Goal: Information Seeking & Learning: Learn about a topic

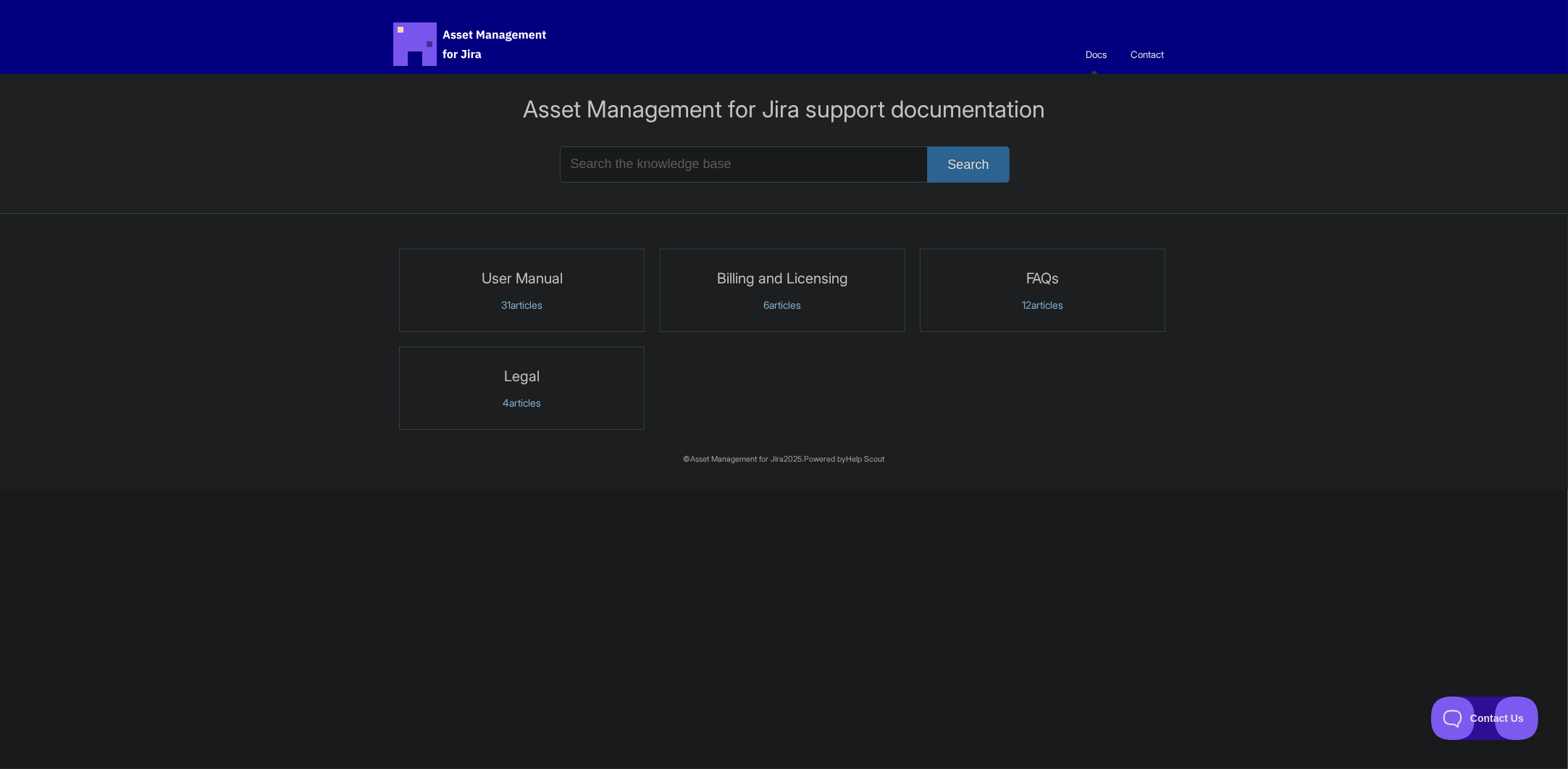
click at [585, 288] on link "User Manual 31 articles" at bounding box center [522, 290] width 246 height 83
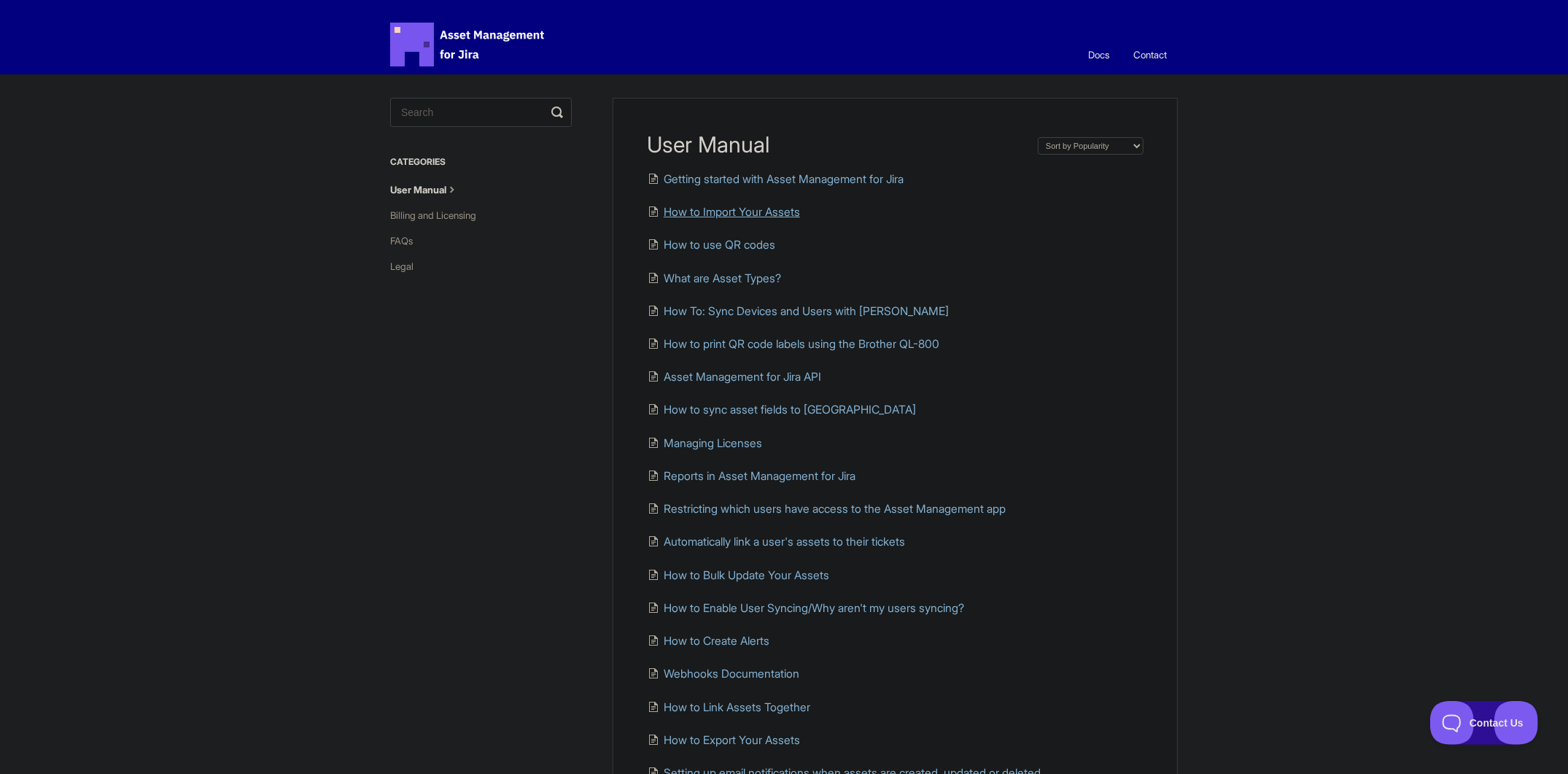
click at [766, 211] on span "How to Import Your Assets" at bounding box center [732, 211] width 136 height 14
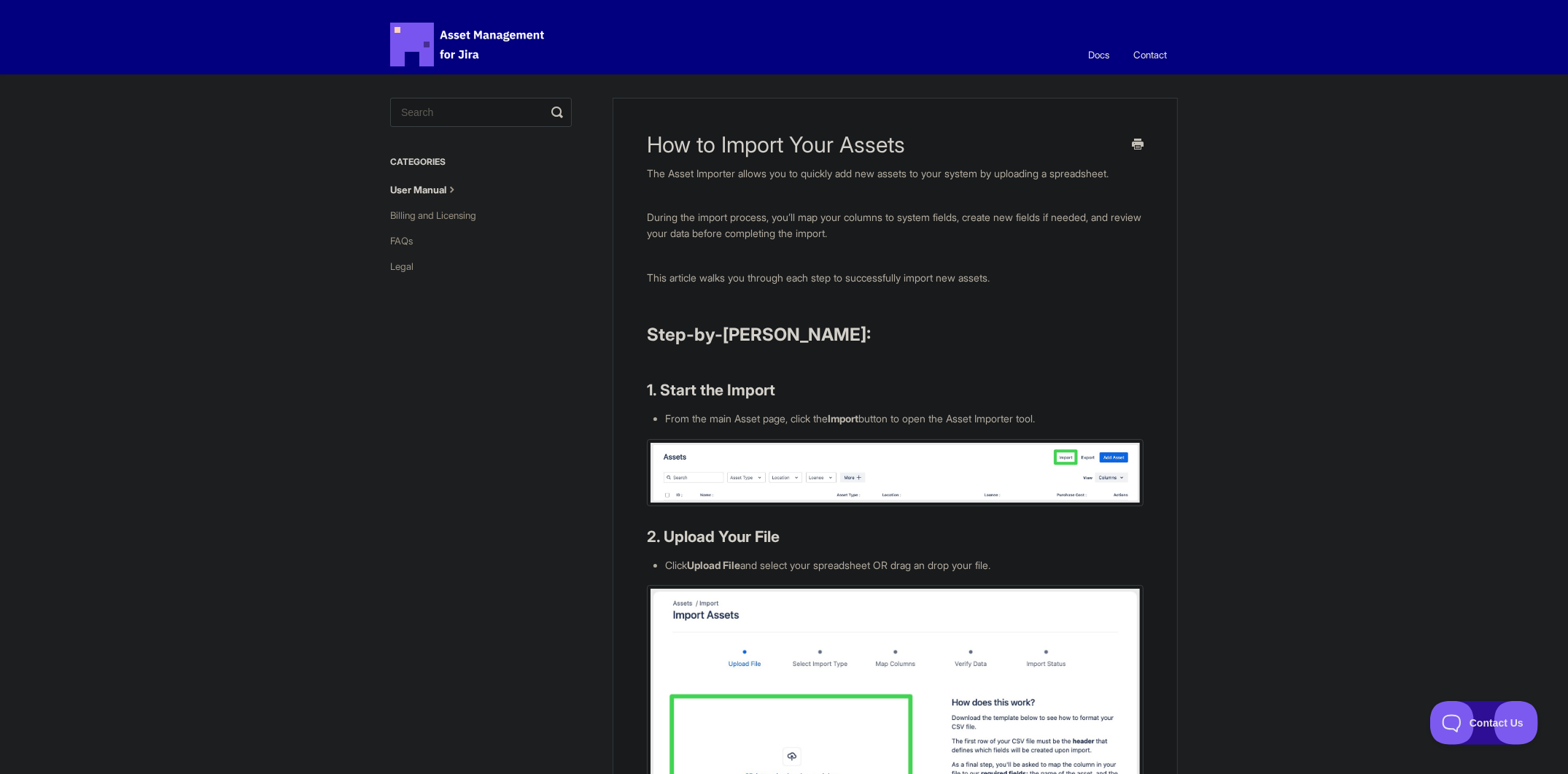
click at [445, 191] on link "User Manual" at bounding box center [430, 190] width 80 height 23
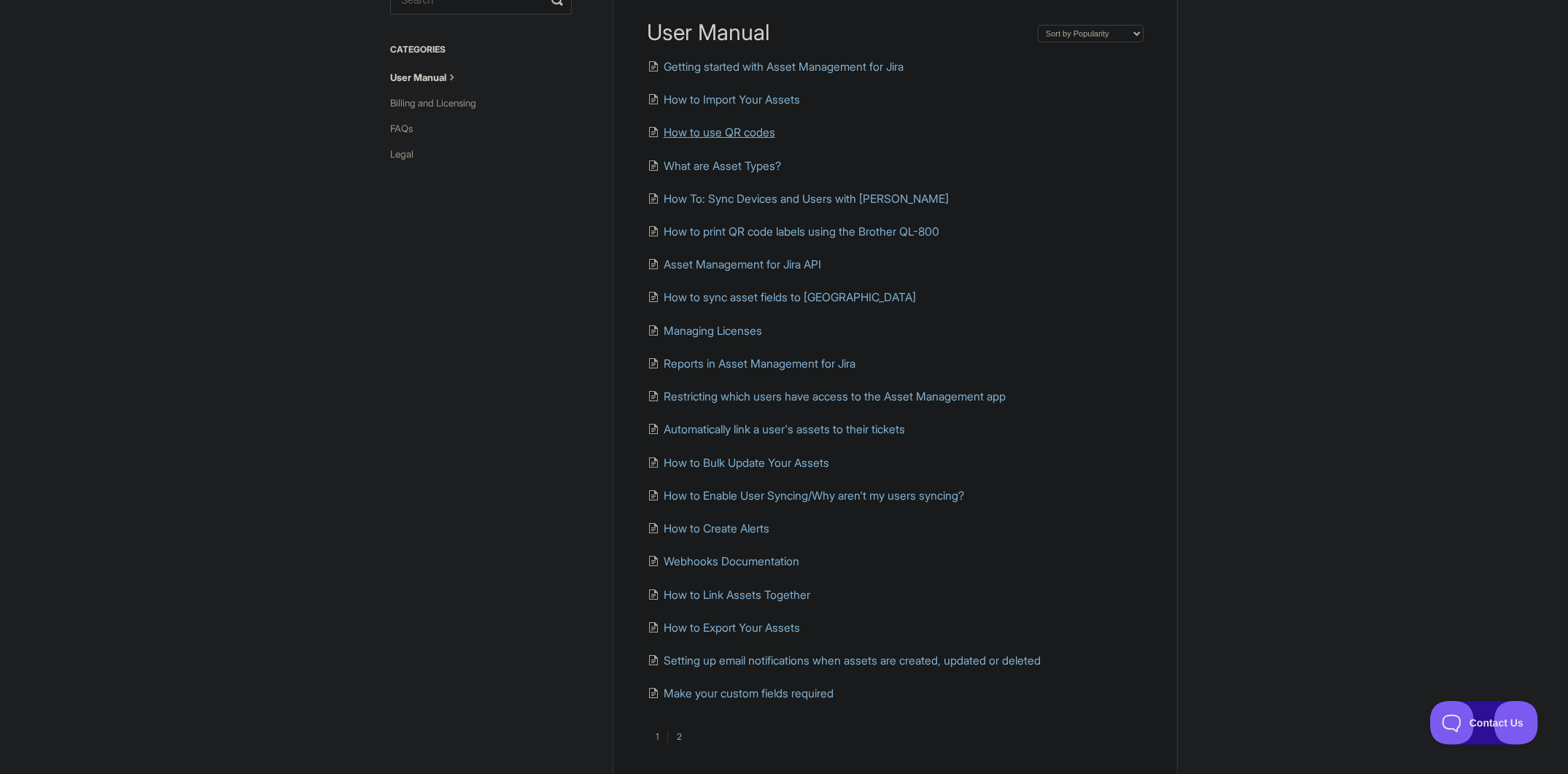
scroll to position [40, 0]
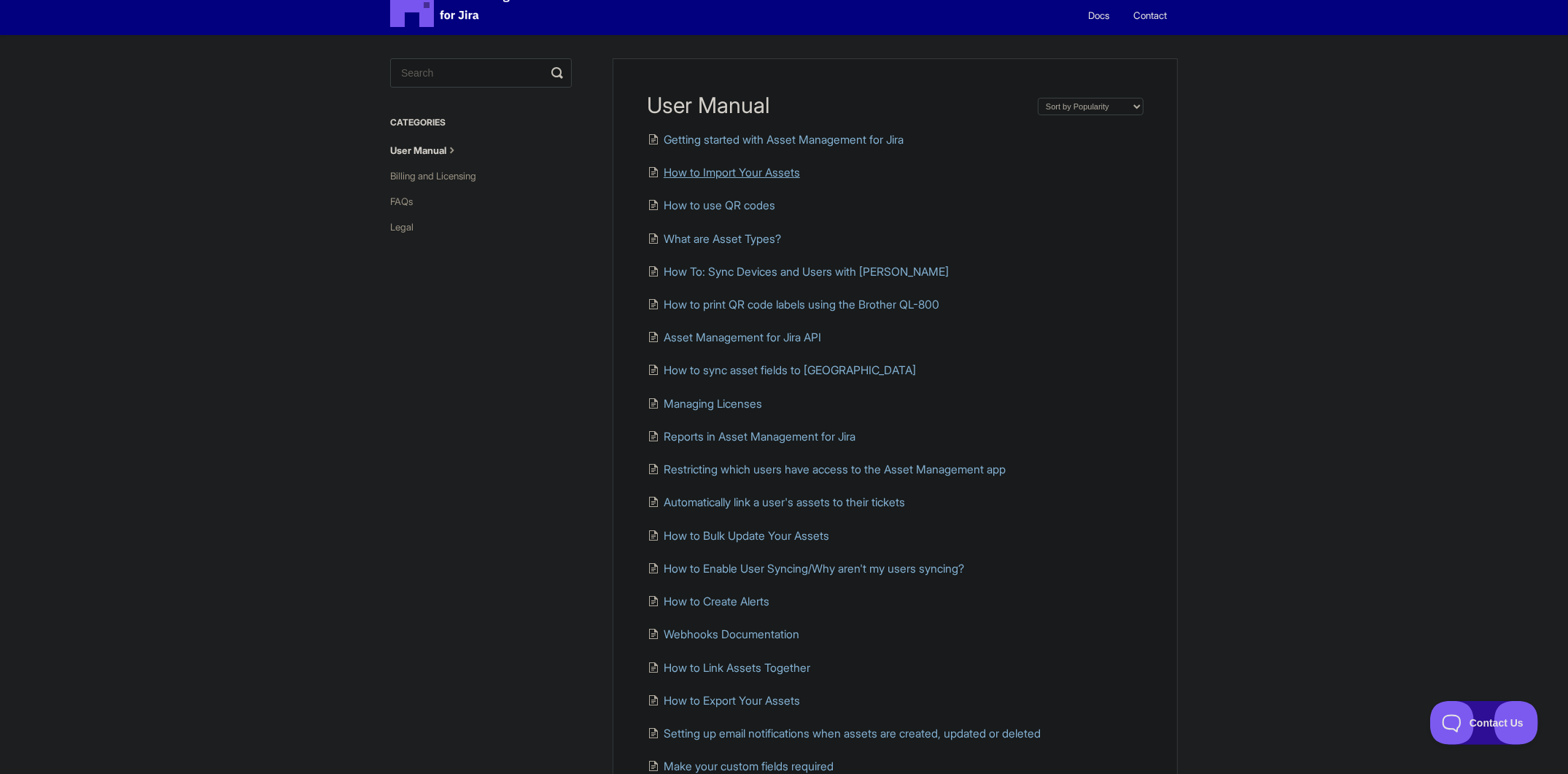
click at [780, 169] on span "How to Import Your Assets" at bounding box center [732, 172] width 136 height 14
click at [785, 274] on span "How To: Sync Devices and Users with Kandji" at bounding box center [806, 271] width 285 height 14
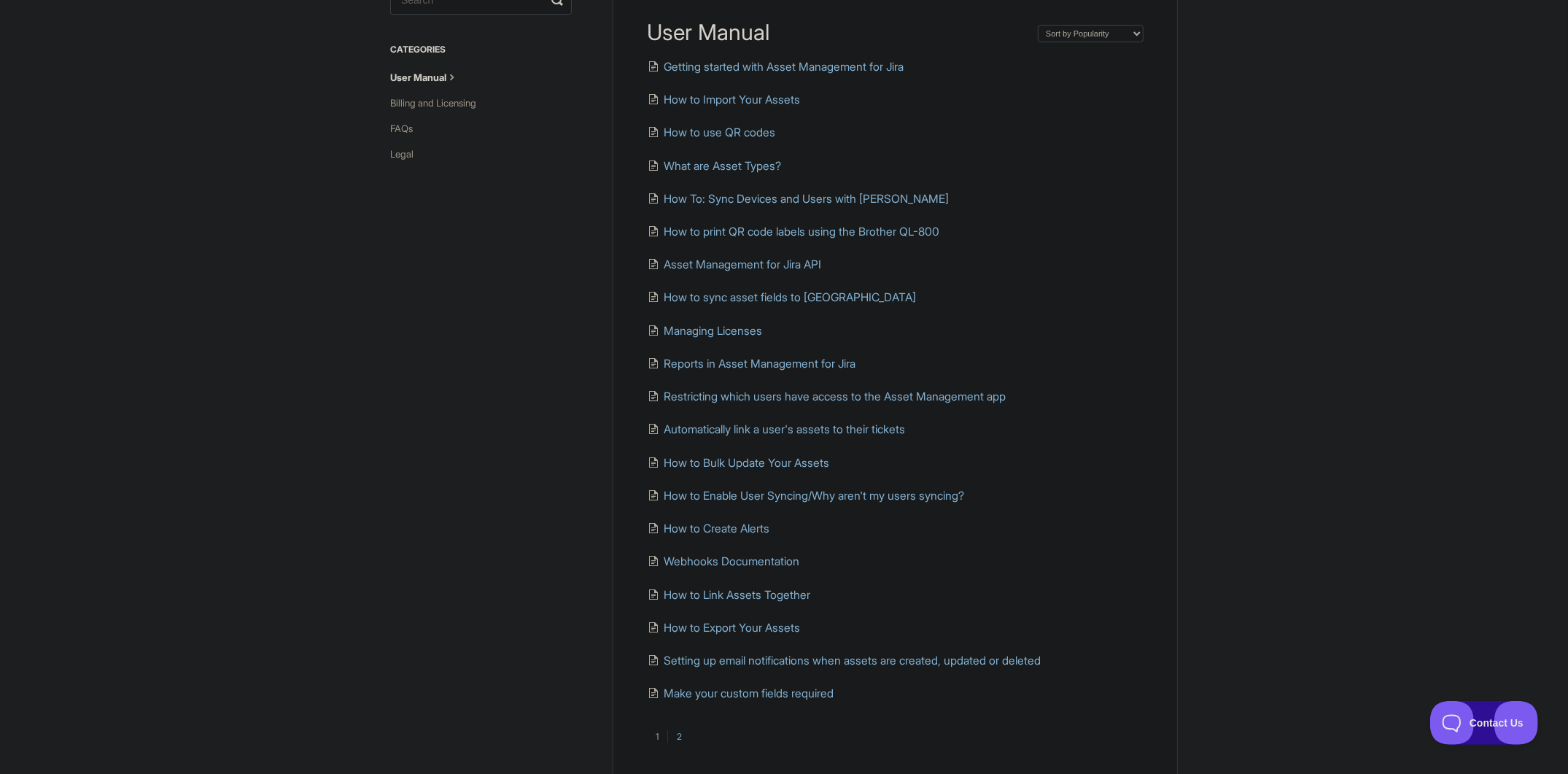
click at [681, 740] on link "2" at bounding box center [679, 737] width 23 height 13
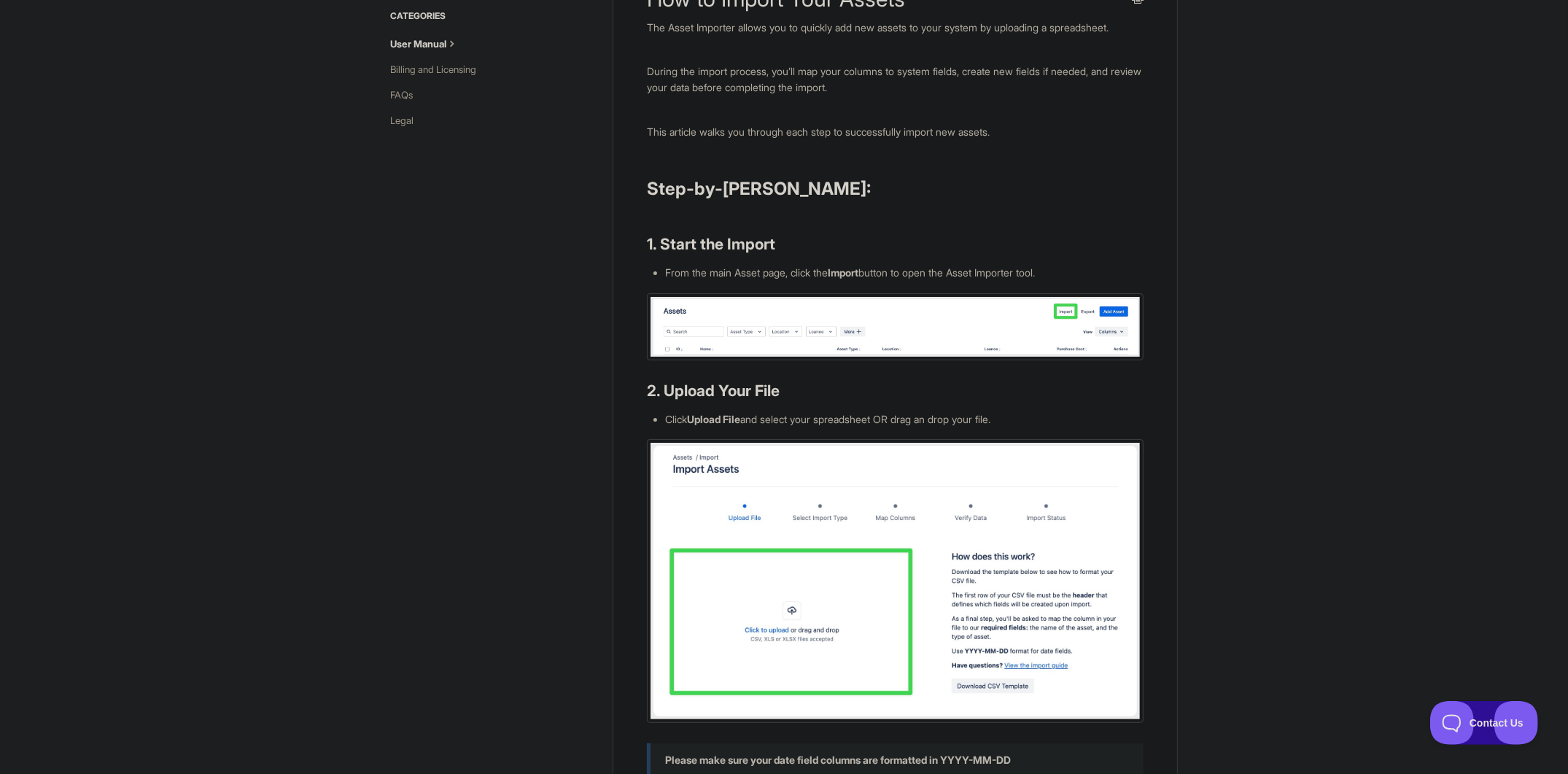
scroll to position [292, 0]
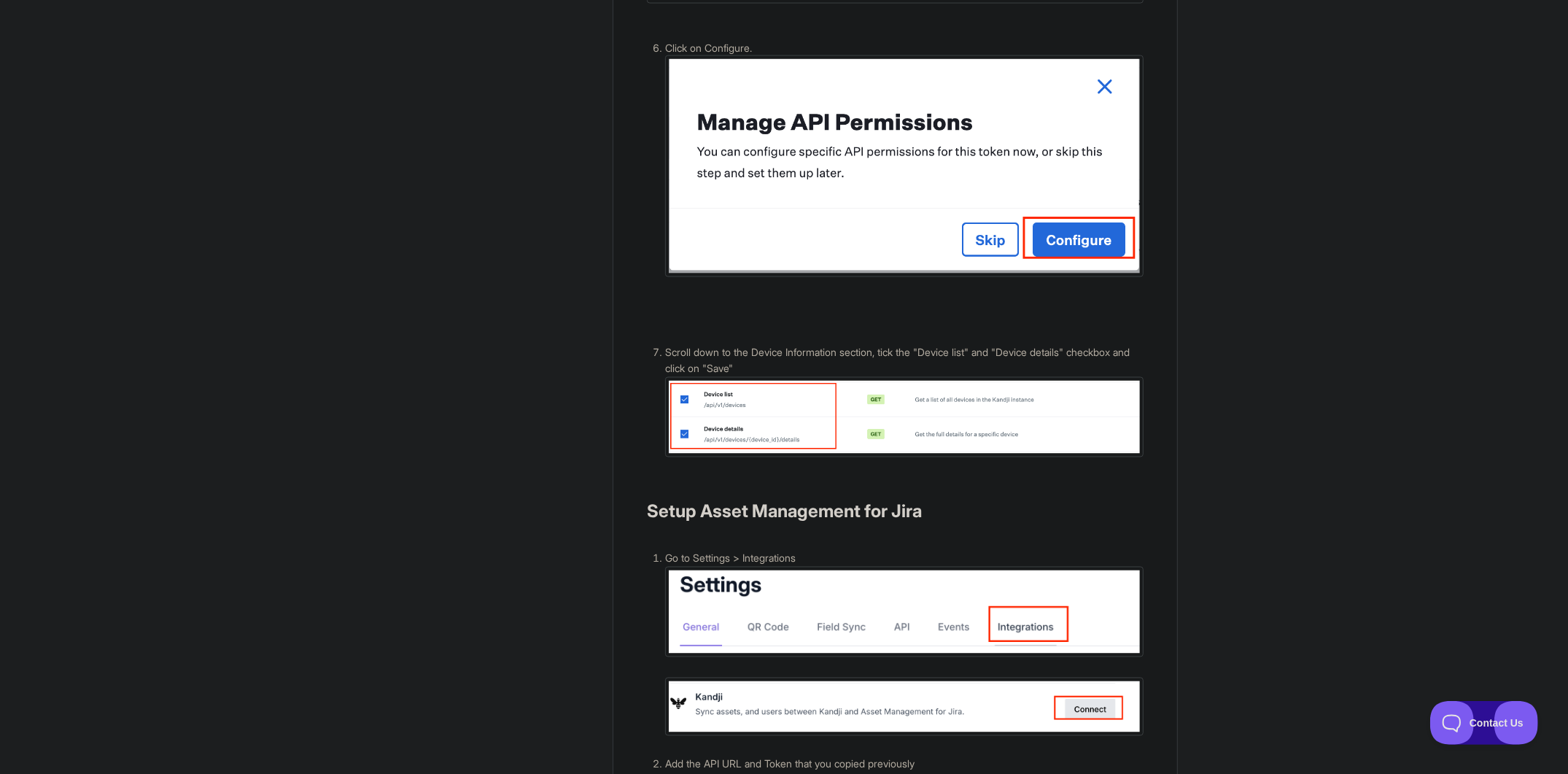
scroll to position [2699, 0]
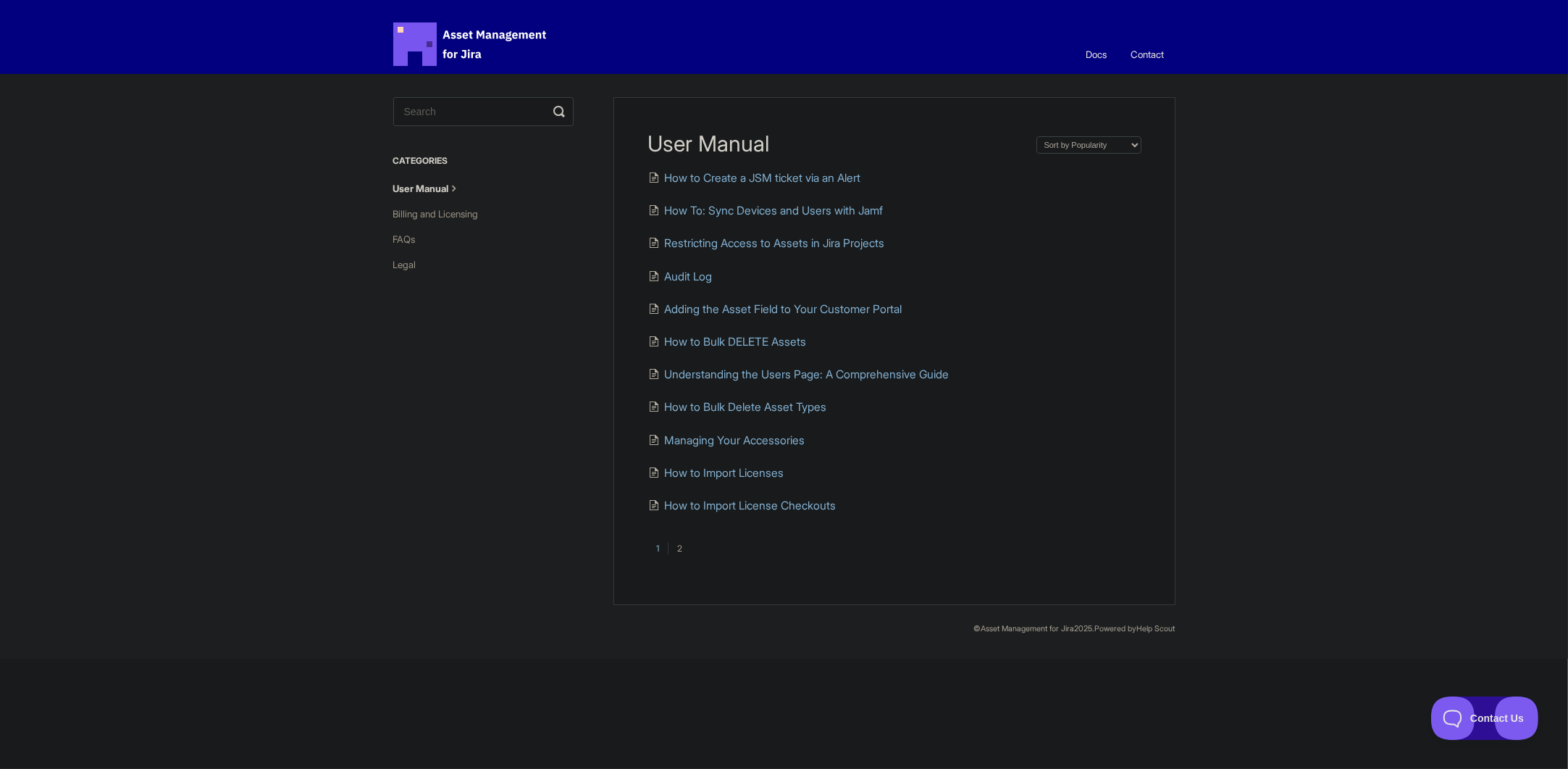
click at [661, 552] on link "1" at bounding box center [658, 549] width 20 height 13
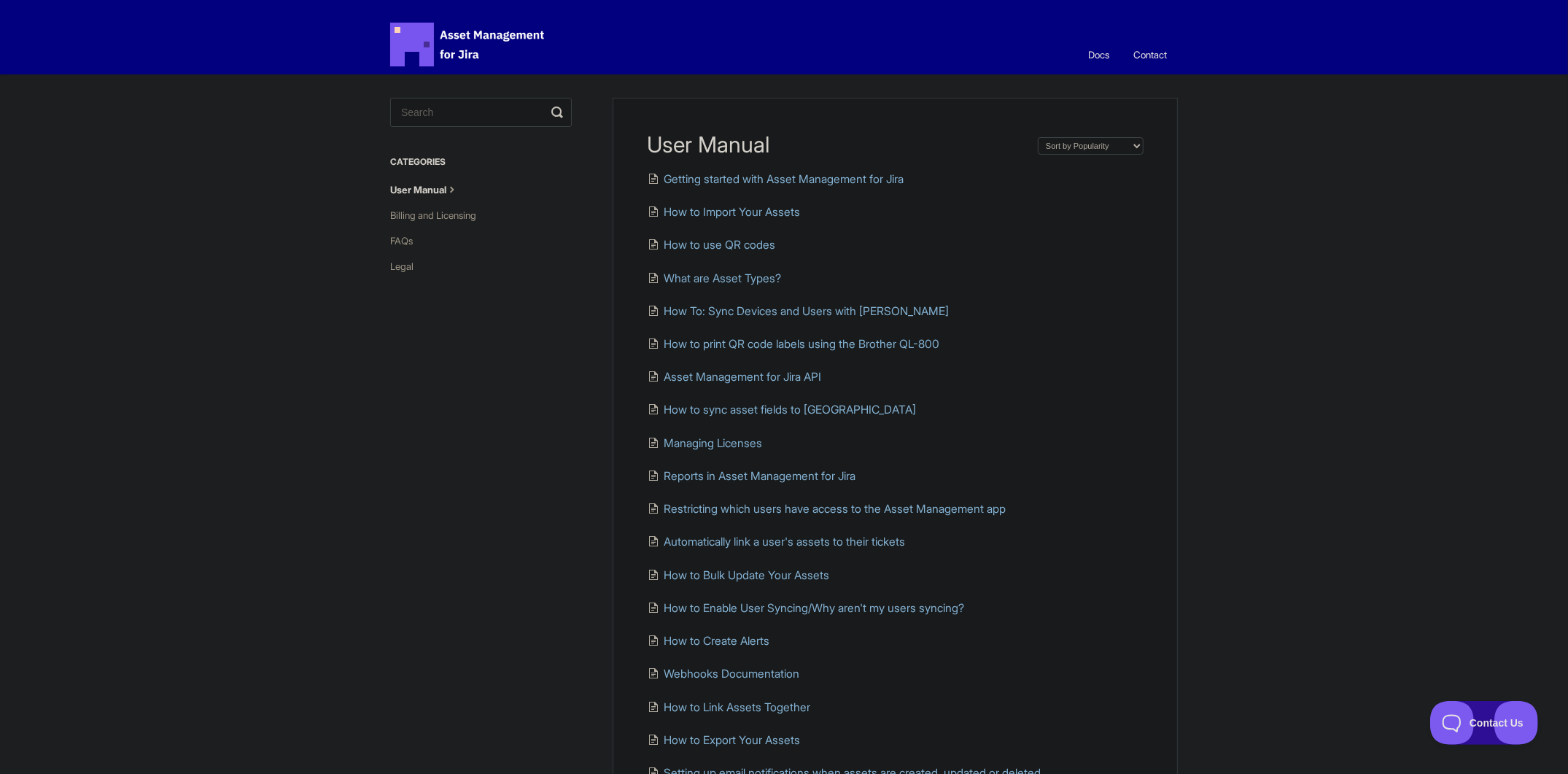
scroll to position [73, 0]
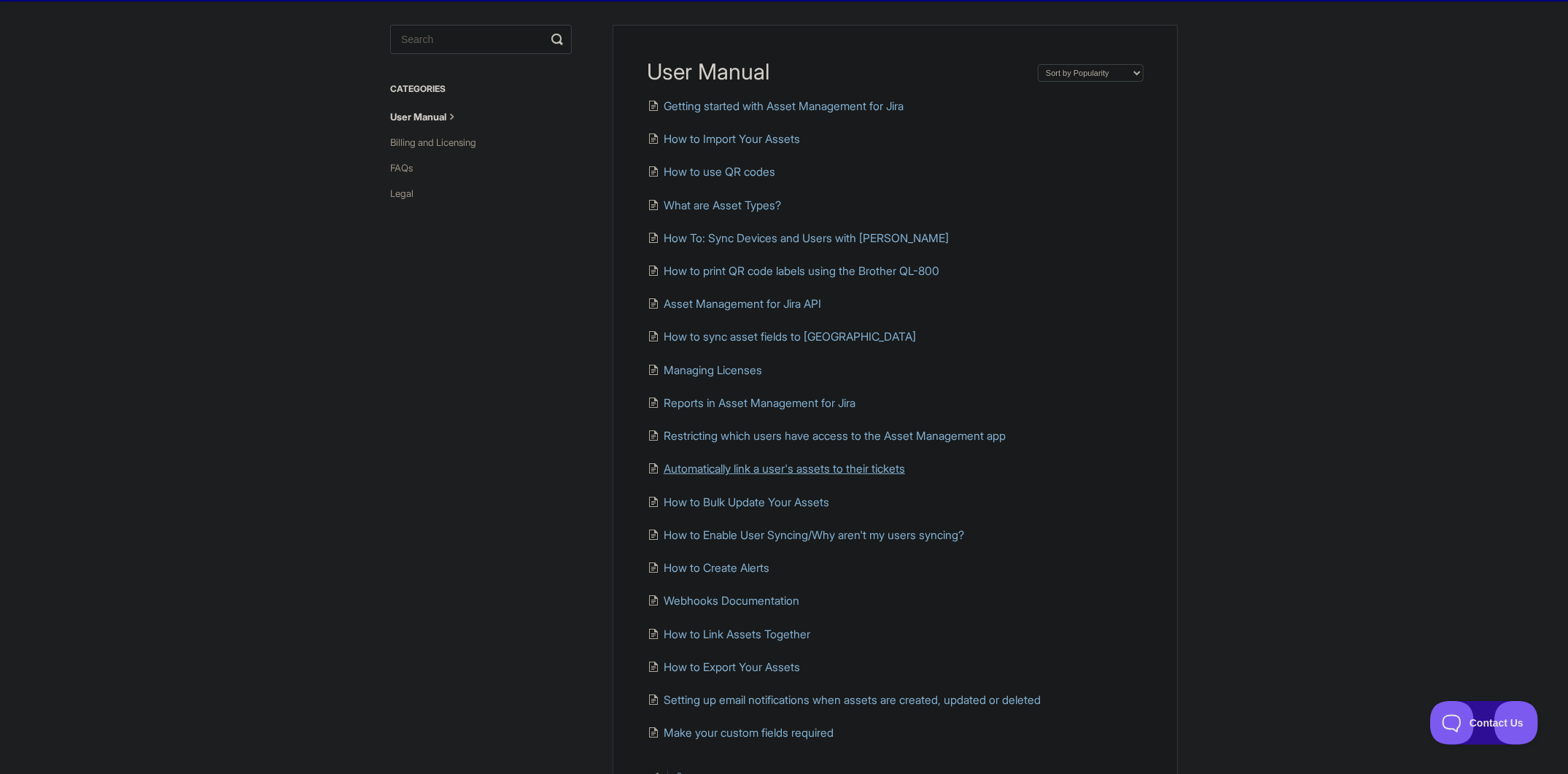
click at [792, 470] on span "Automatically link a user's assets to their tickets" at bounding box center [784, 468] width 241 height 14
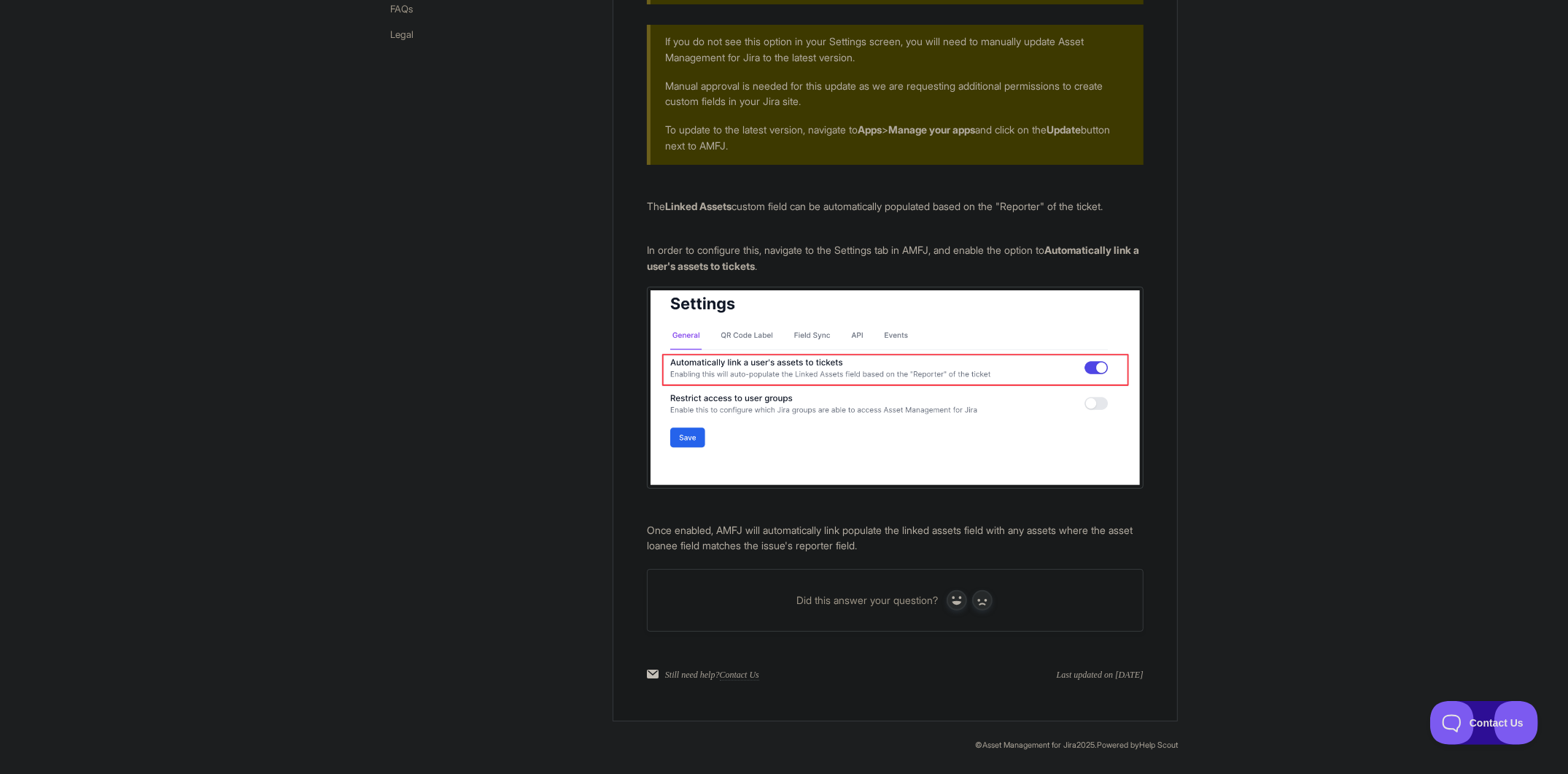
scroll to position [13, 0]
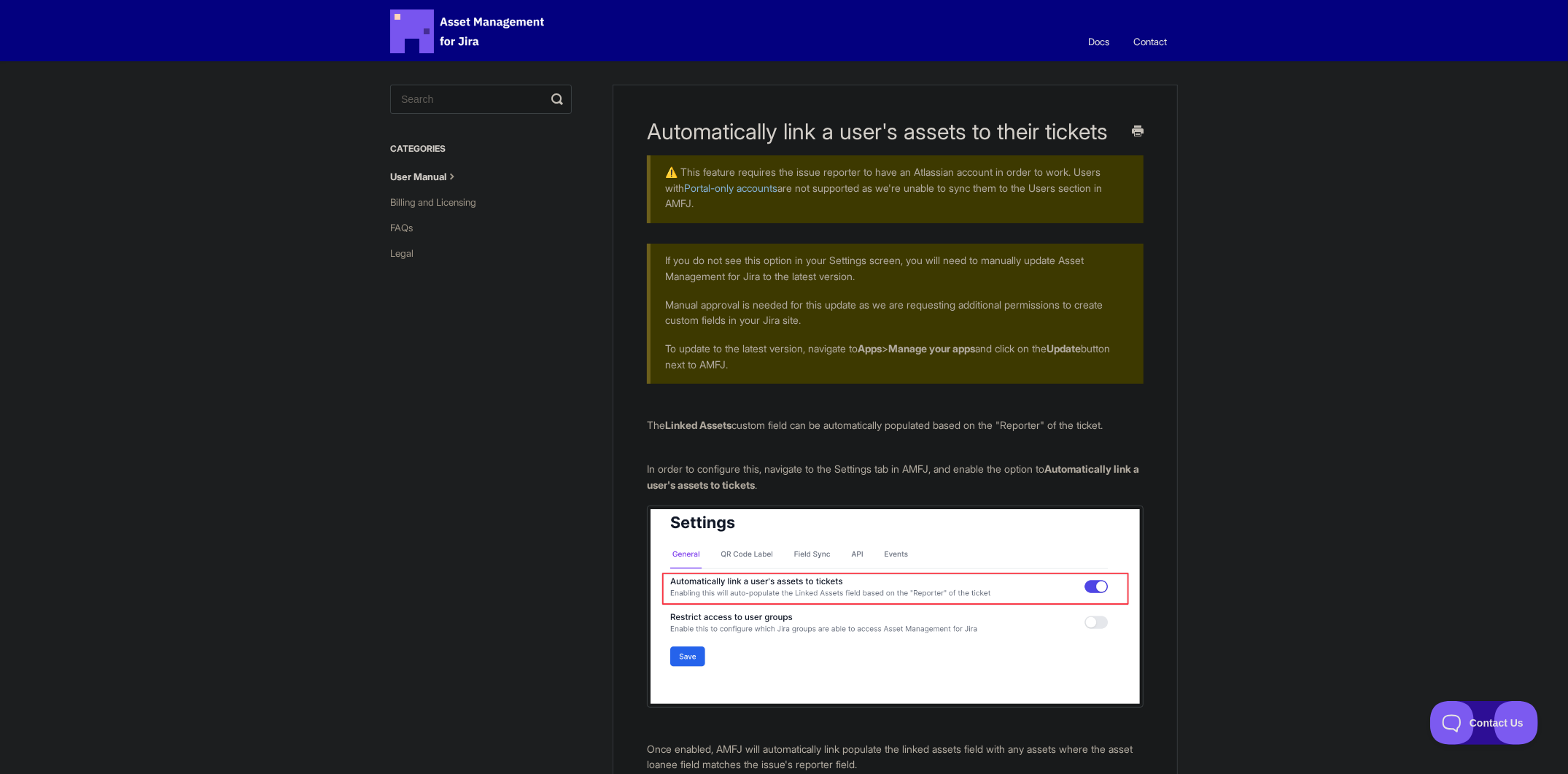
click at [1109, 45] on link "Docs" at bounding box center [1098, 42] width 43 height 40
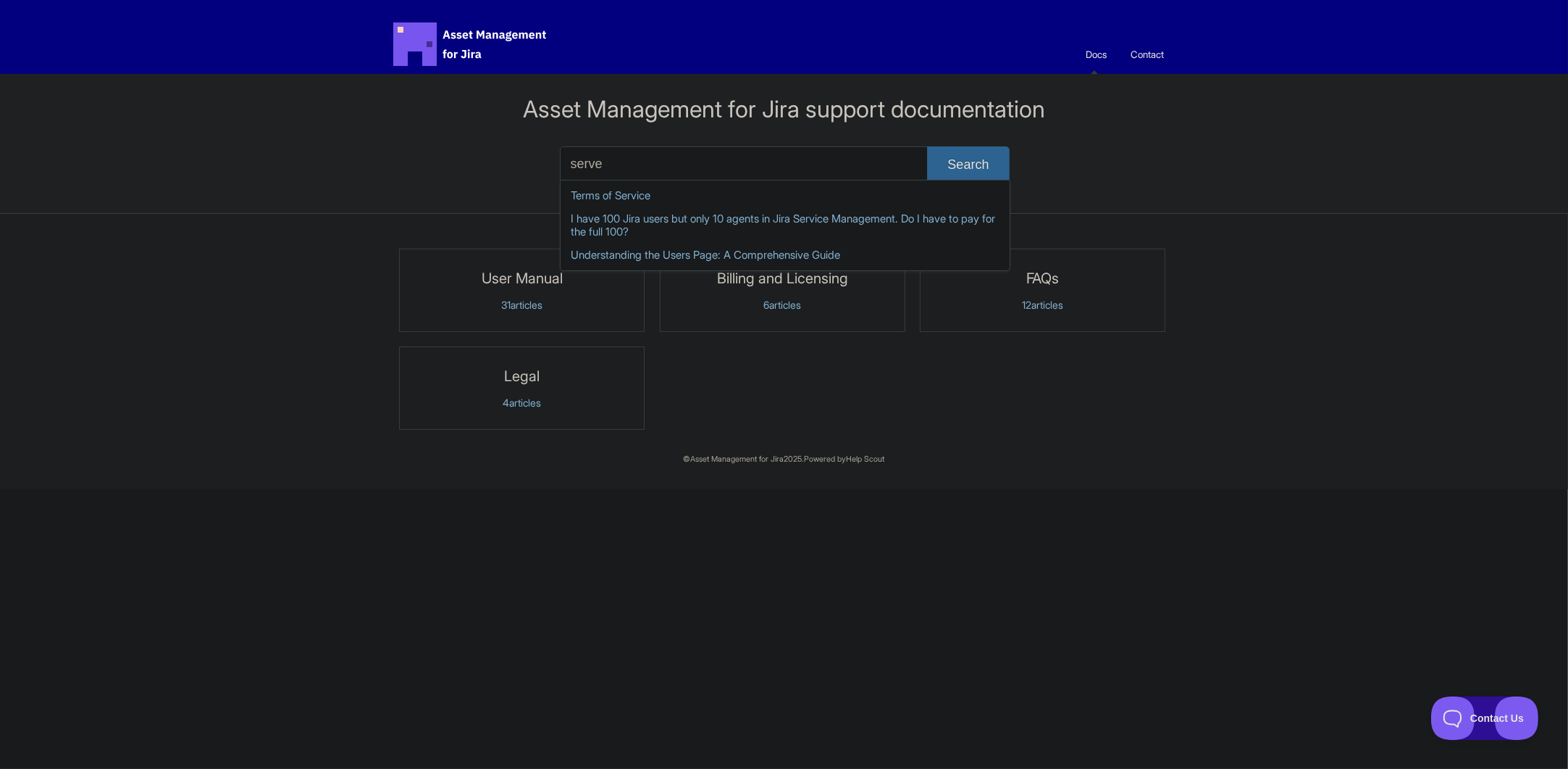
type input "server"
type input "discovery"
